Goal: Task Accomplishment & Management: Use online tool/utility

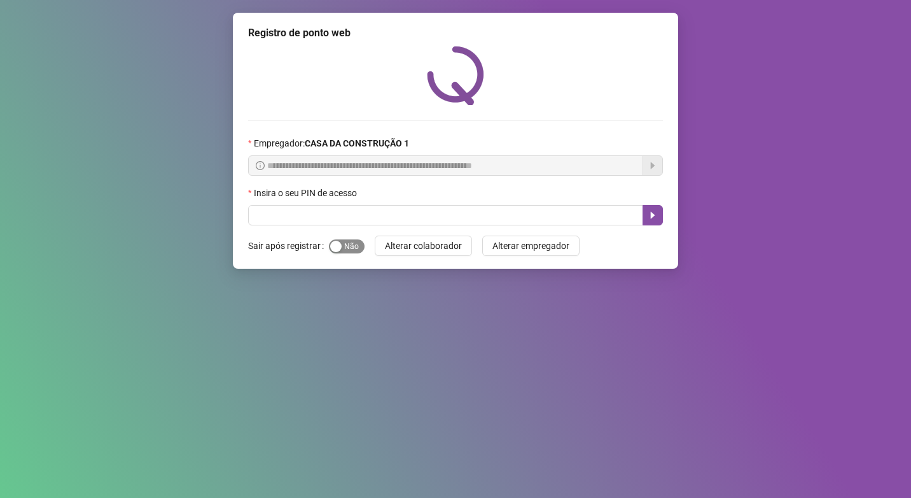
click at [349, 251] on span "Sim Não" at bounding box center [347, 246] width 36 height 14
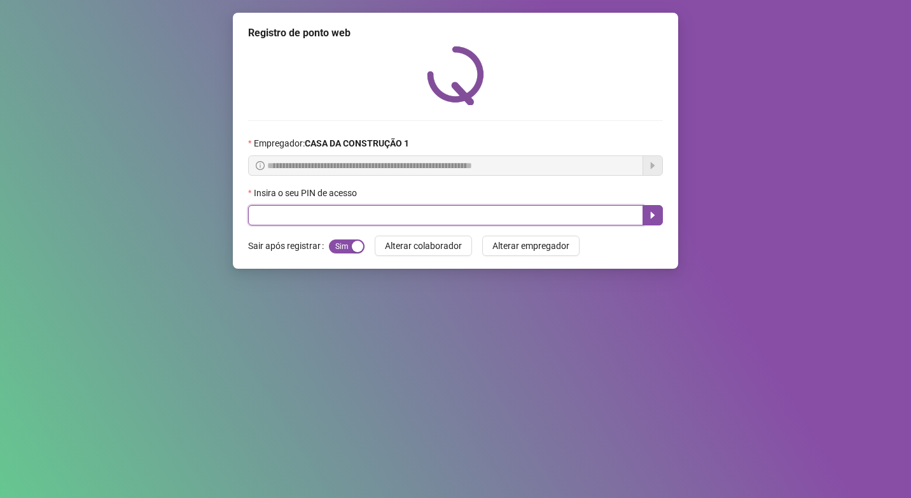
click at [356, 219] on input "text" at bounding box center [445, 215] width 395 height 20
type input "****"
click at [659, 223] on button "button" at bounding box center [653, 215] width 20 height 20
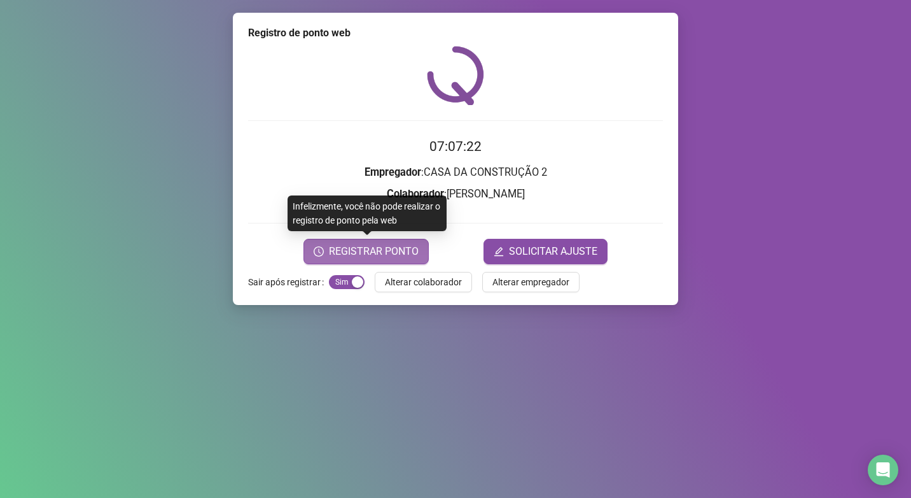
click at [403, 256] on span "REGISTRAR PONTO" at bounding box center [374, 251] width 90 height 15
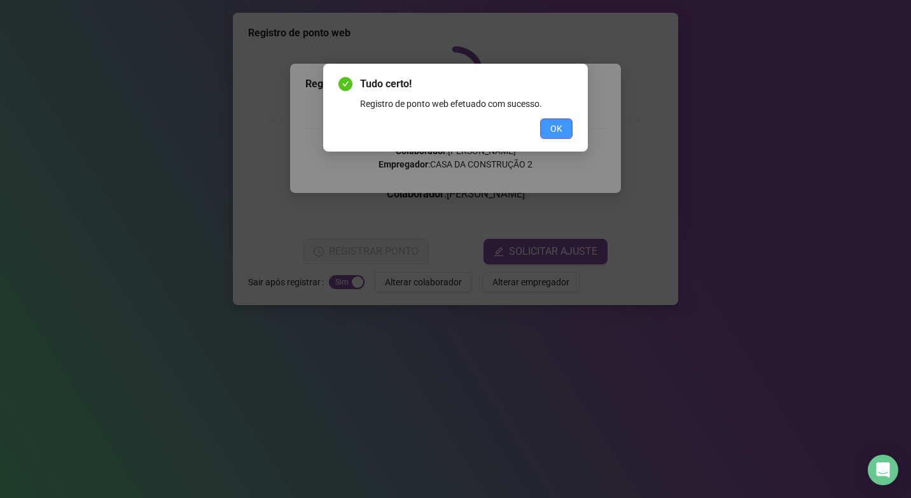
click at [553, 134] on span "OK" at bounding box center [556, 129] width 12 height 14
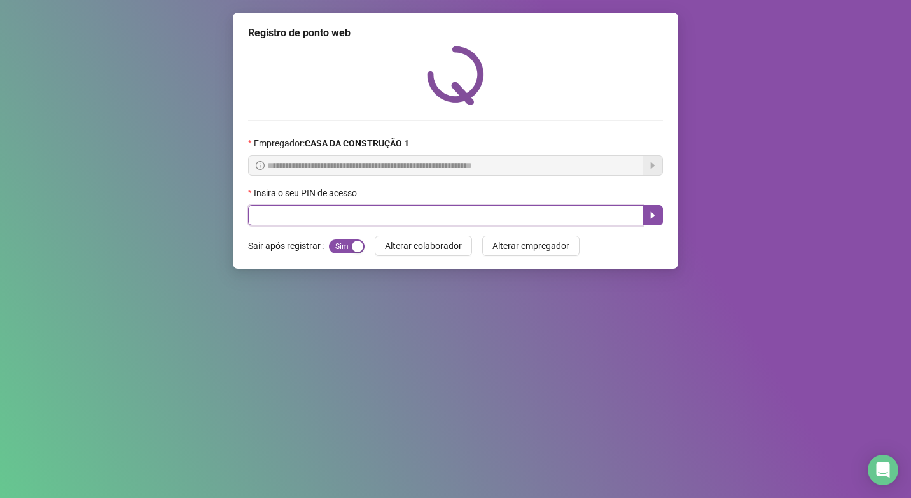
click at [476, 213] on input "text" at bounding box center [445, 215] width 395 height 20
type input "****"
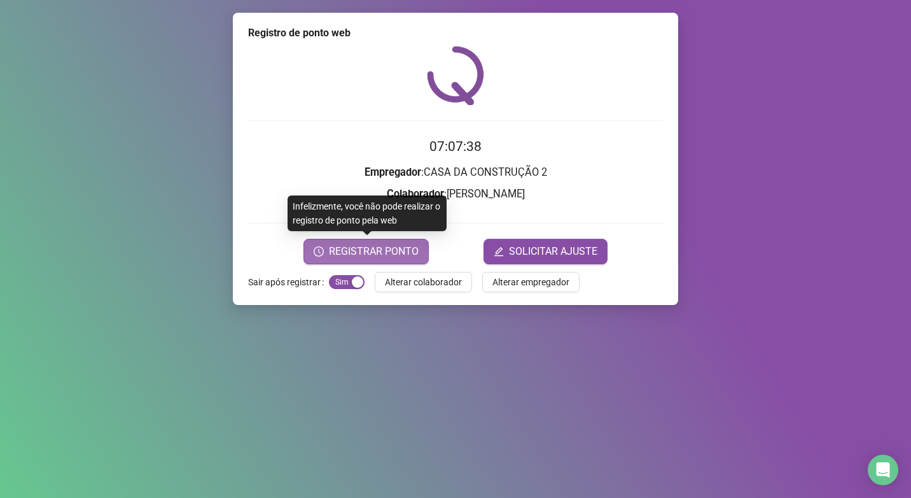
click at [405, 252] on span "REGISTRAR PONTO" at bounding box center [374, 251] width 90 height 15
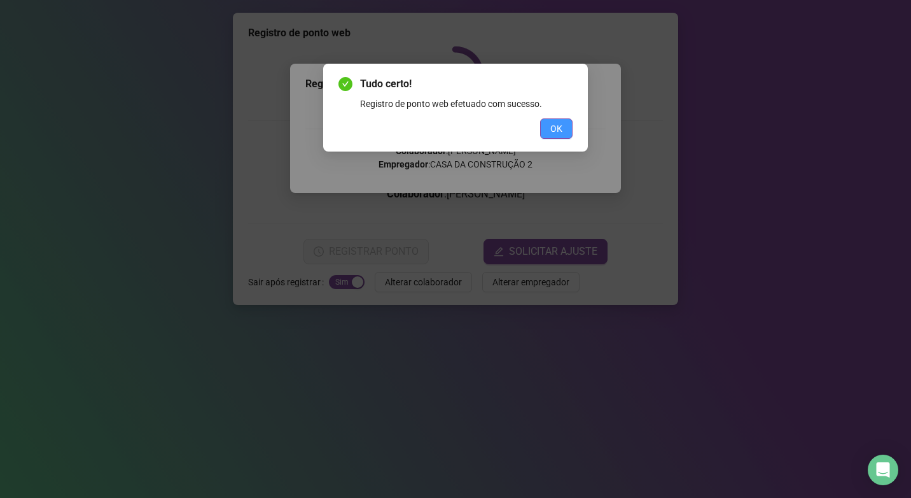
drag, startPoint x: 551, startPoint y: 146, endPoint x: 556, endPoint y: 136, distance: 10.5
click at [555, 138] on div "Tudo certo! Registro de ponto web efetuado com sucesso. OK" at bounding box center [455, 108] width 265 height 88
click at [559, 129] on span "OK" at bounding box center [556, 129] width 12 height 14
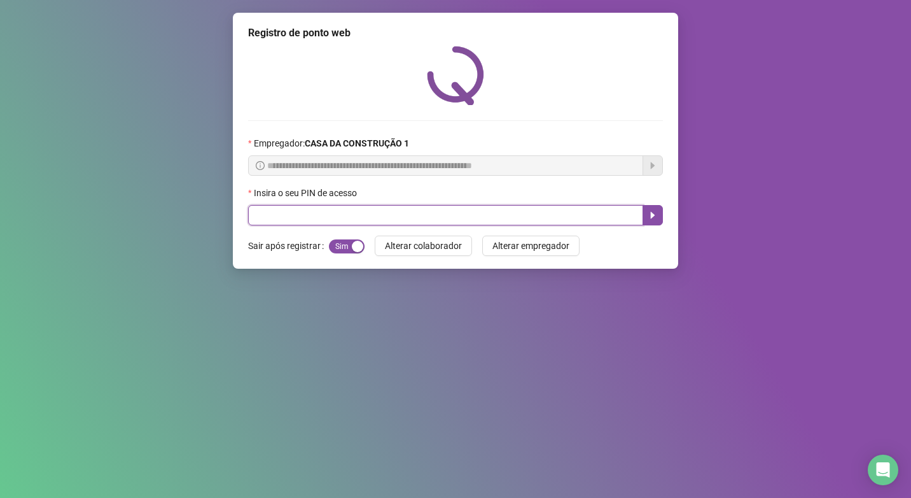
click at [426, 208] on input "text" at bounding box center [445, 215] width 395 height 20
type input "****"
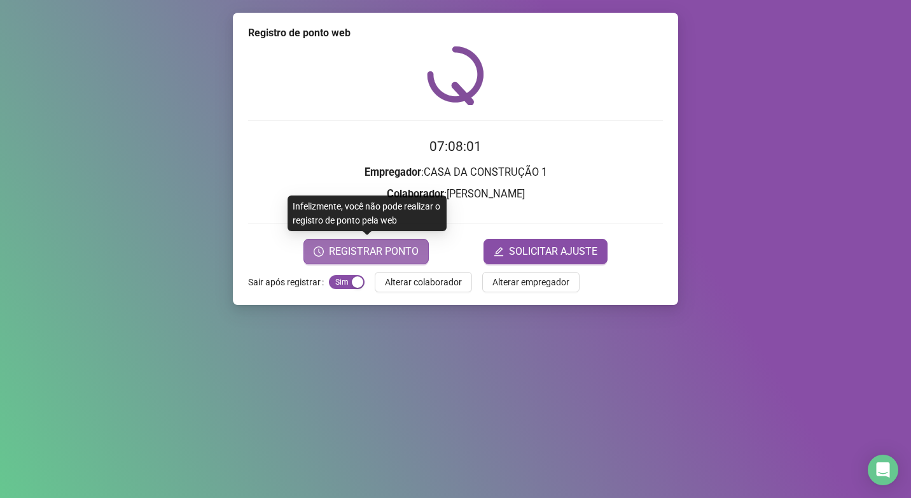
click at [412, 248] on span "REGISTRAR PONTO" at bounding box center [374, 251] width 90 height 15
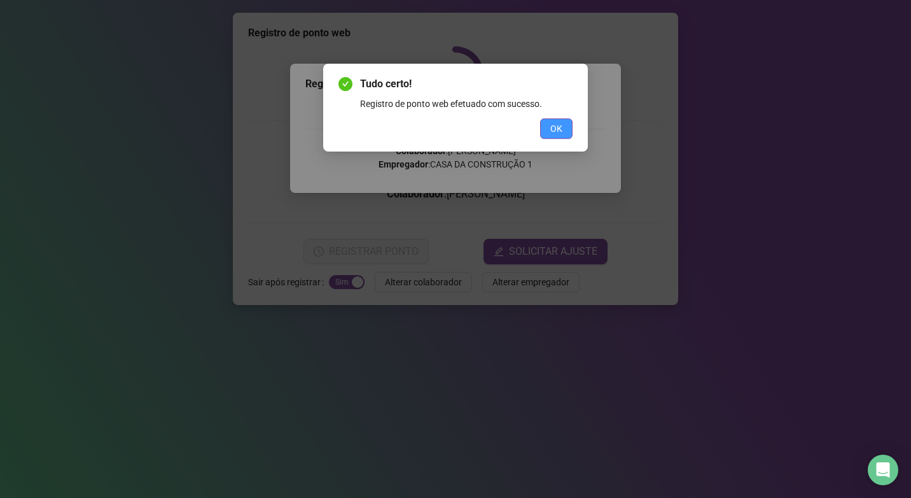
click at [552, 127] on span "OK" at bounding box center [556, 129] width 12 height 14
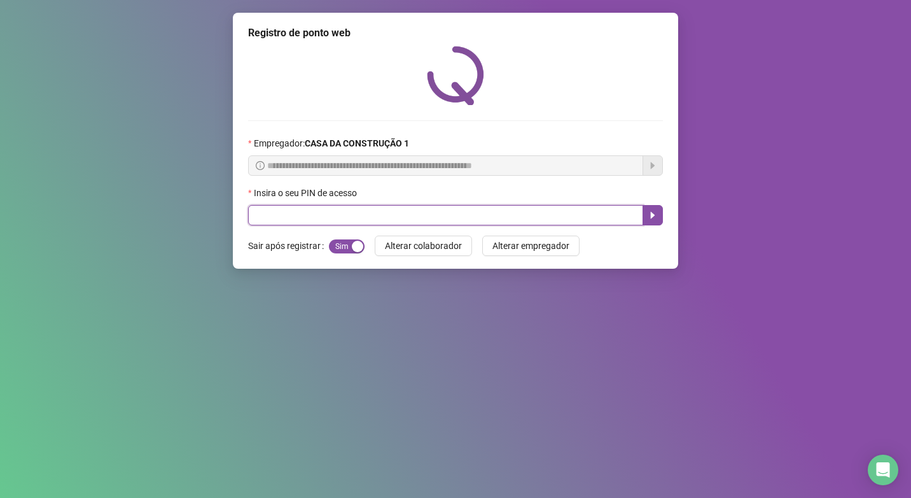
click at [286, 222] on input "text" at bounding box center [445, 215] width 395 height 20
type input "****"
click at [658, 213] on button "button" at bounding box center [653, 215] width 20 height 20
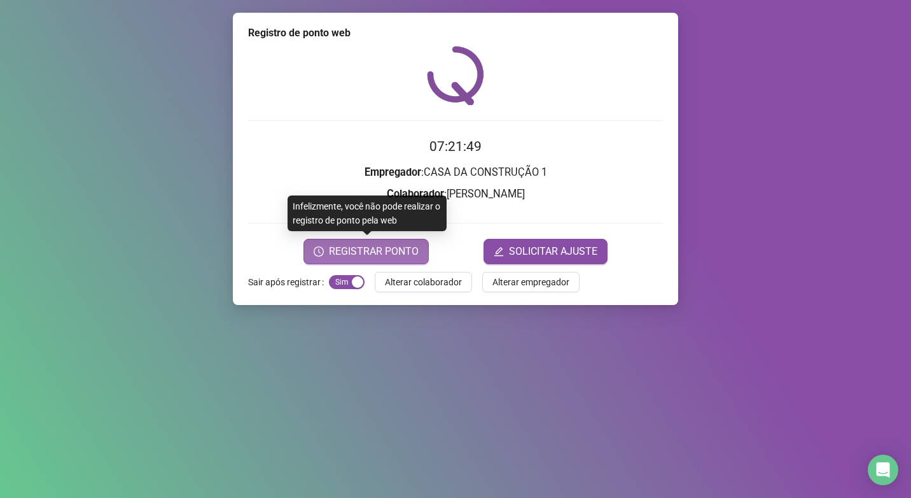
click at [388, 253] on span "REGISTRAR PONTO" at bounding box center [374, 251] width 90 height 15
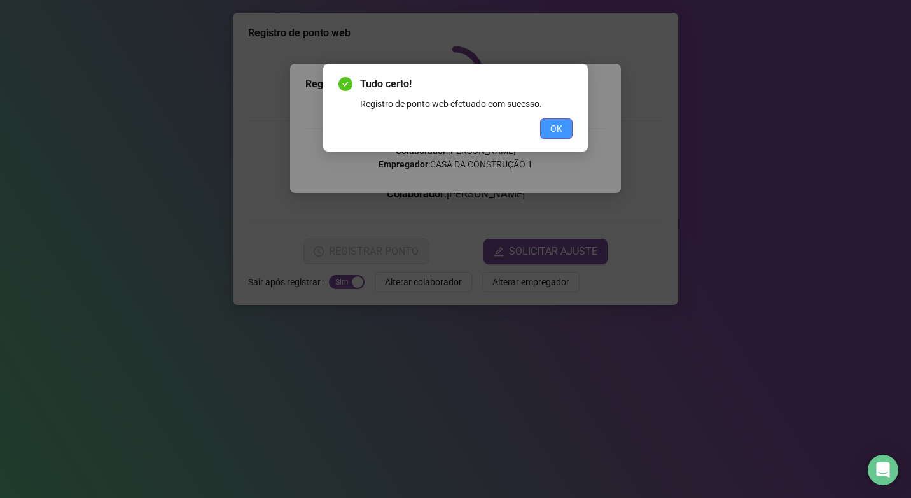
click at [553, 125] on span "OK" at bounding box center [556, 129] width 12 height 14
